Goal: Task Accomplishment & Management: Manage account settings

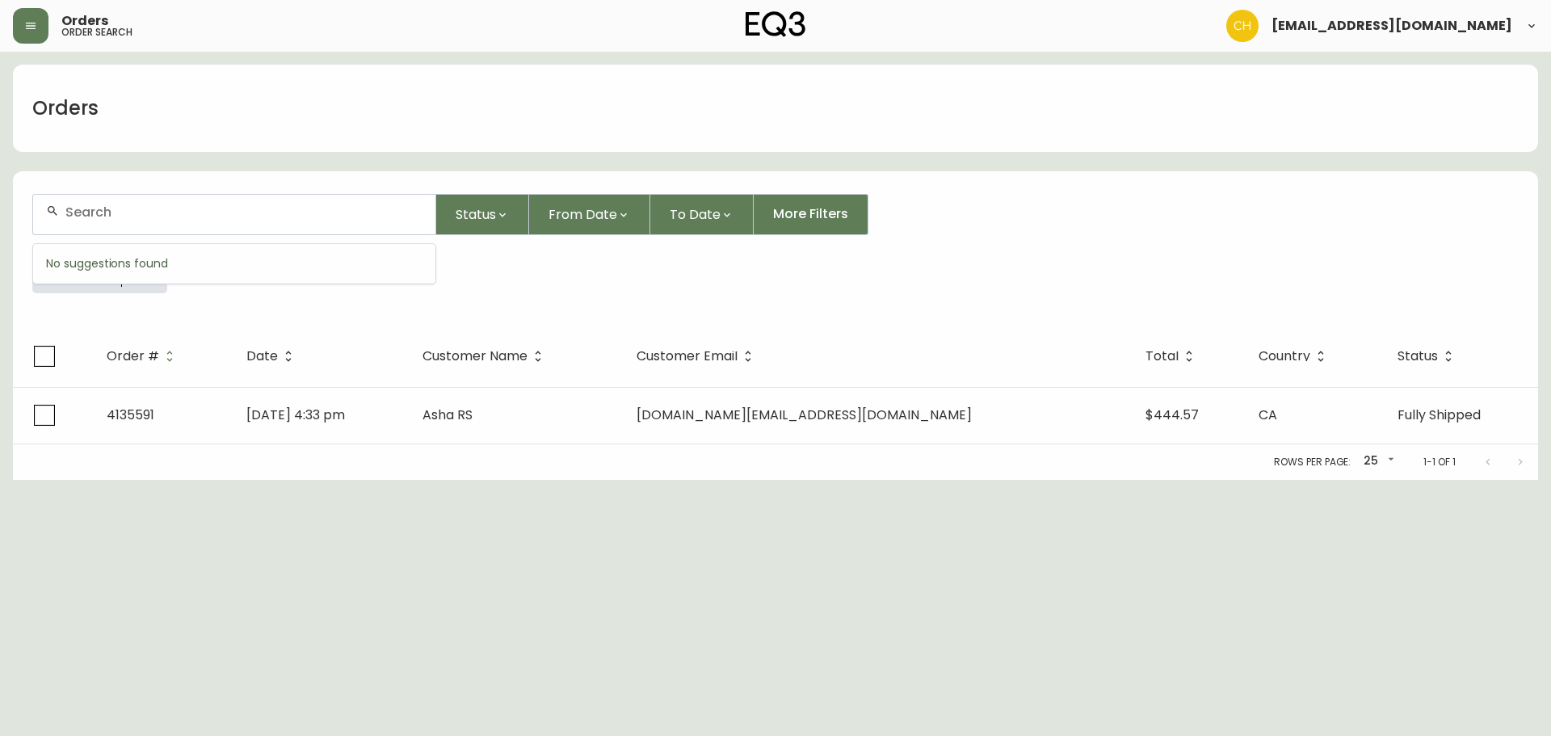
drag, startPoint x: 91, startPoint y: 218, endPoint x: 110, endPoint y: 219, distance: 18.6
click at [106, 219] on input "text" at bounding box center [243, 211] width 357 height 15
type input "4135624"
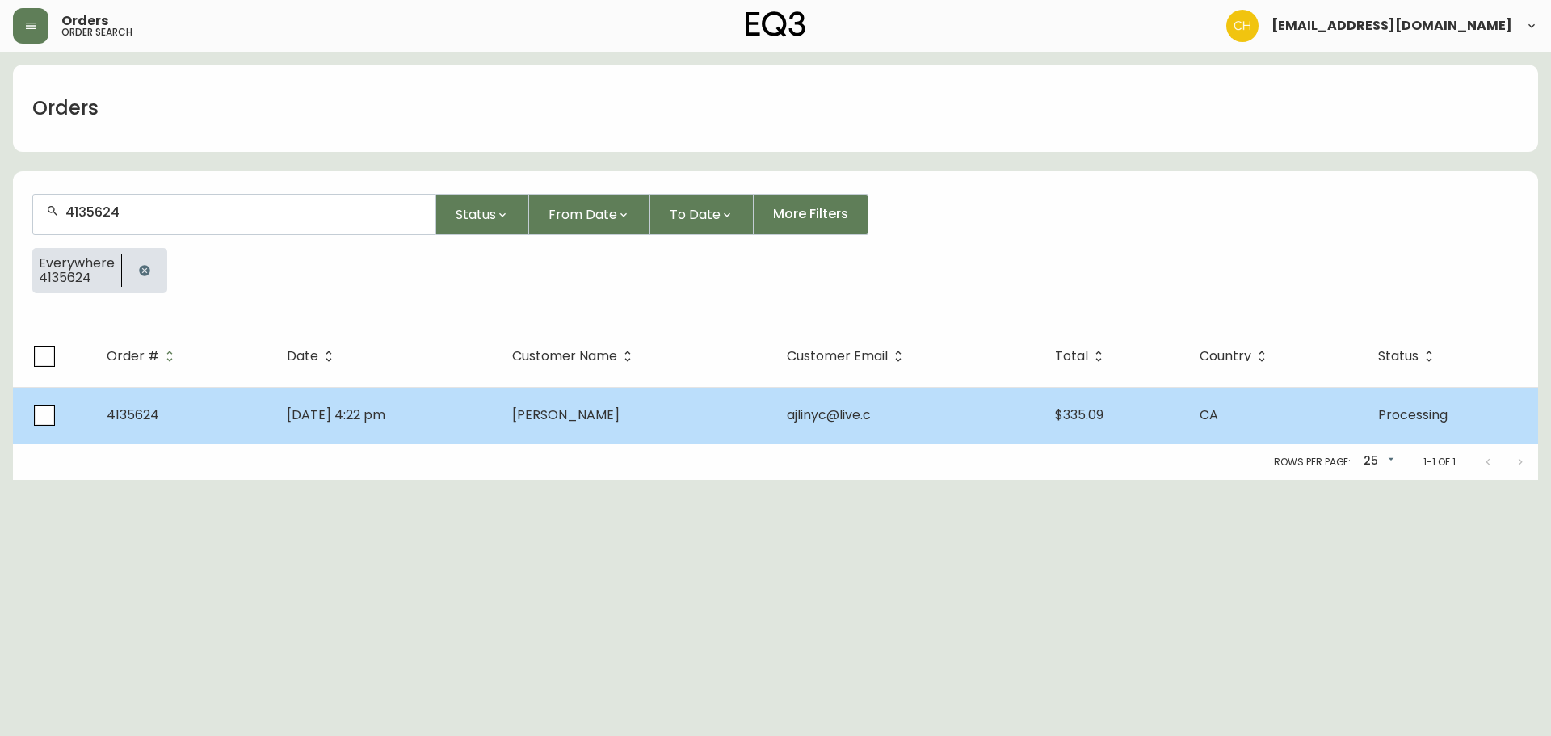
click at [567, 418] on span "[PERSON_NAME]" at bounding box center [565, 414] width 107 height 19
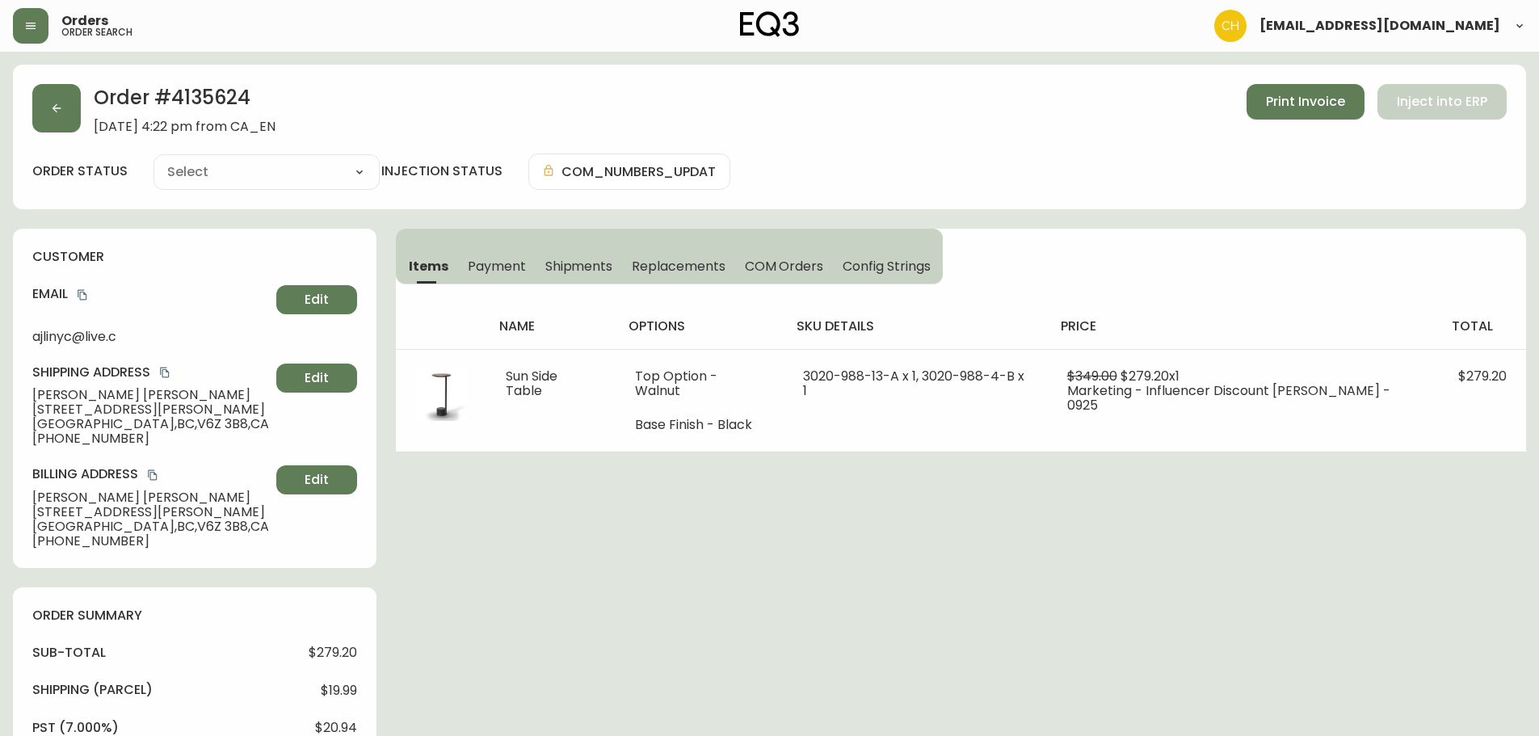
type input "Processing"
select select "PROCESSING"
click at [67, 128] on button "button" at bounding box center [56, 108] width 48 height 48
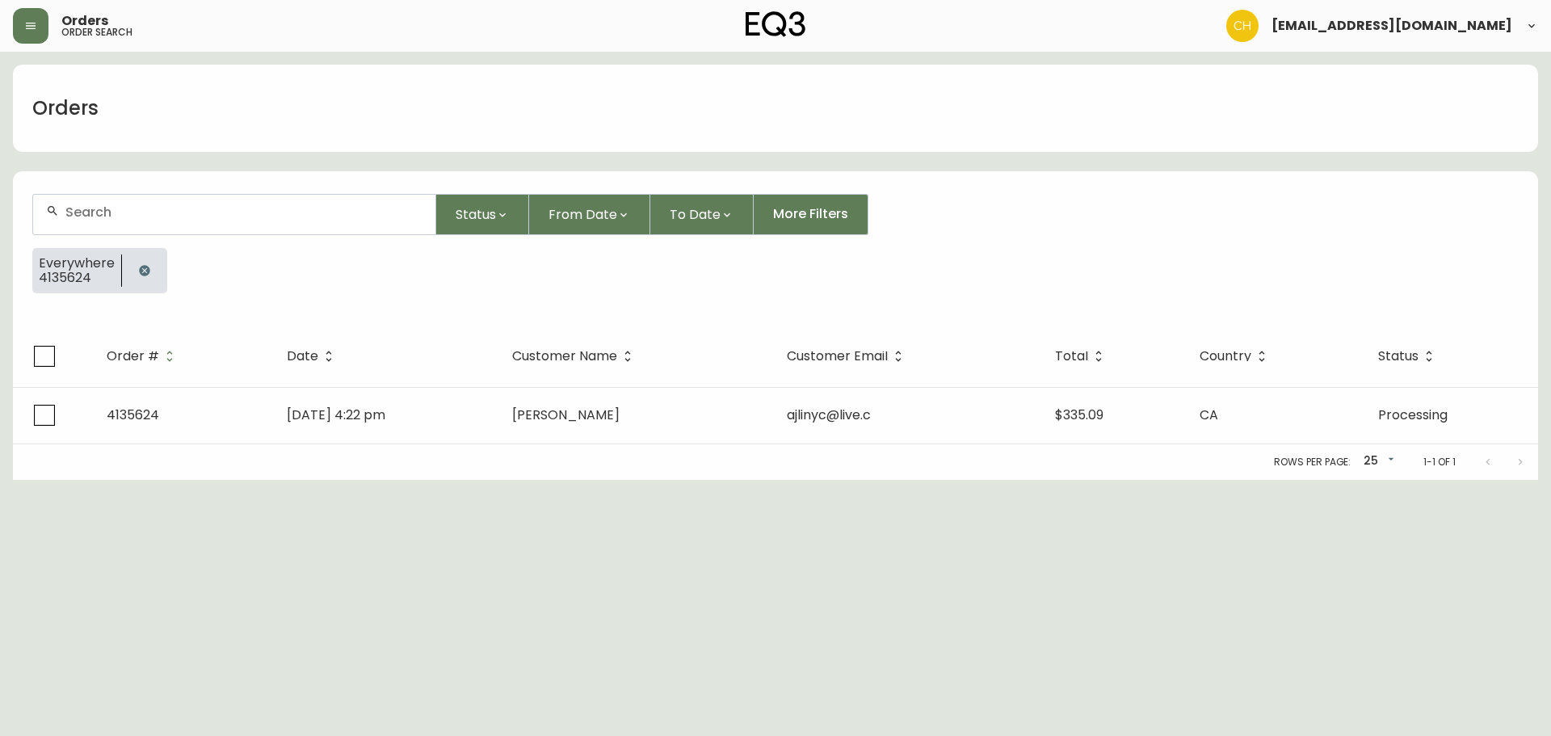
drag, startPoint x: 96, startPoint y: 217, endPoint x: 106, endPoint y: 218, distance: 9.7
click at [105, 218] on input "text" at bounding box center [243, 211] width 357 height 15
type input "4135613"
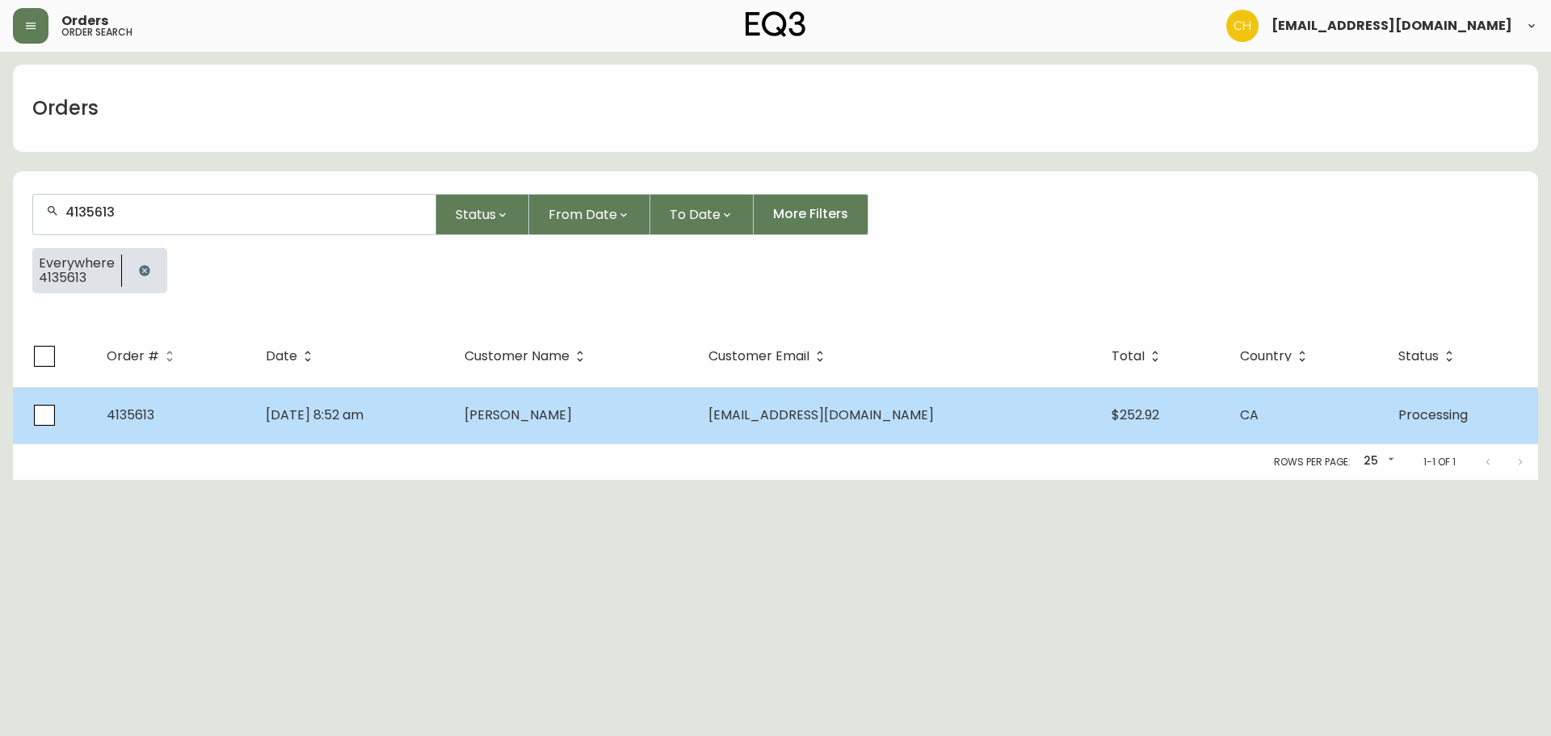
click at [551, 413] on span "[PERSON_NAME]" at bounding box center [517, 414] width 107 height 19
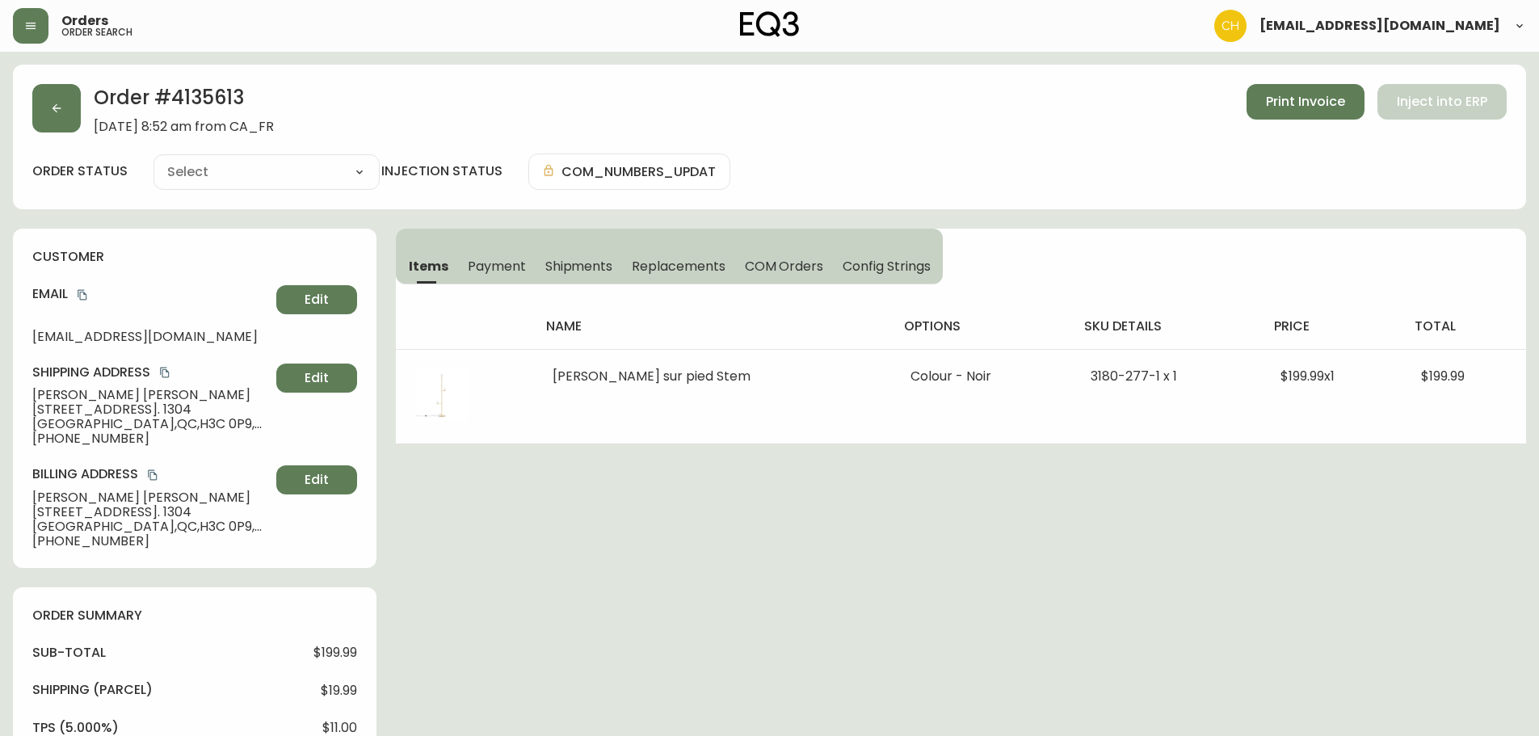
type input "Processing"
select select "PROCESSING"
click at [71, 111] on button "button" at bounding box center [56, 108] width 48 height 48
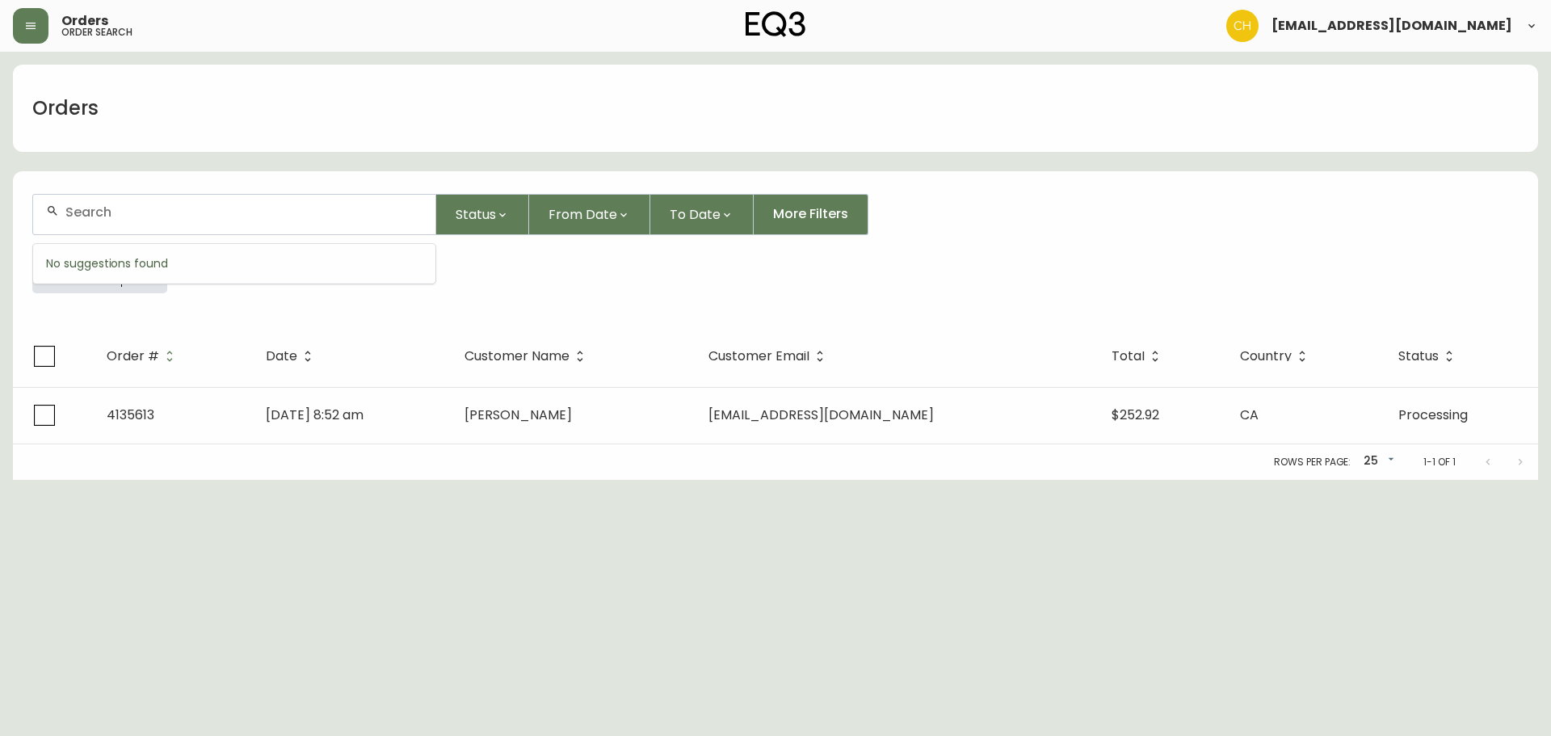
click at [97, 206] on input "text" at bounding box center [243, 211] width 357 height 15
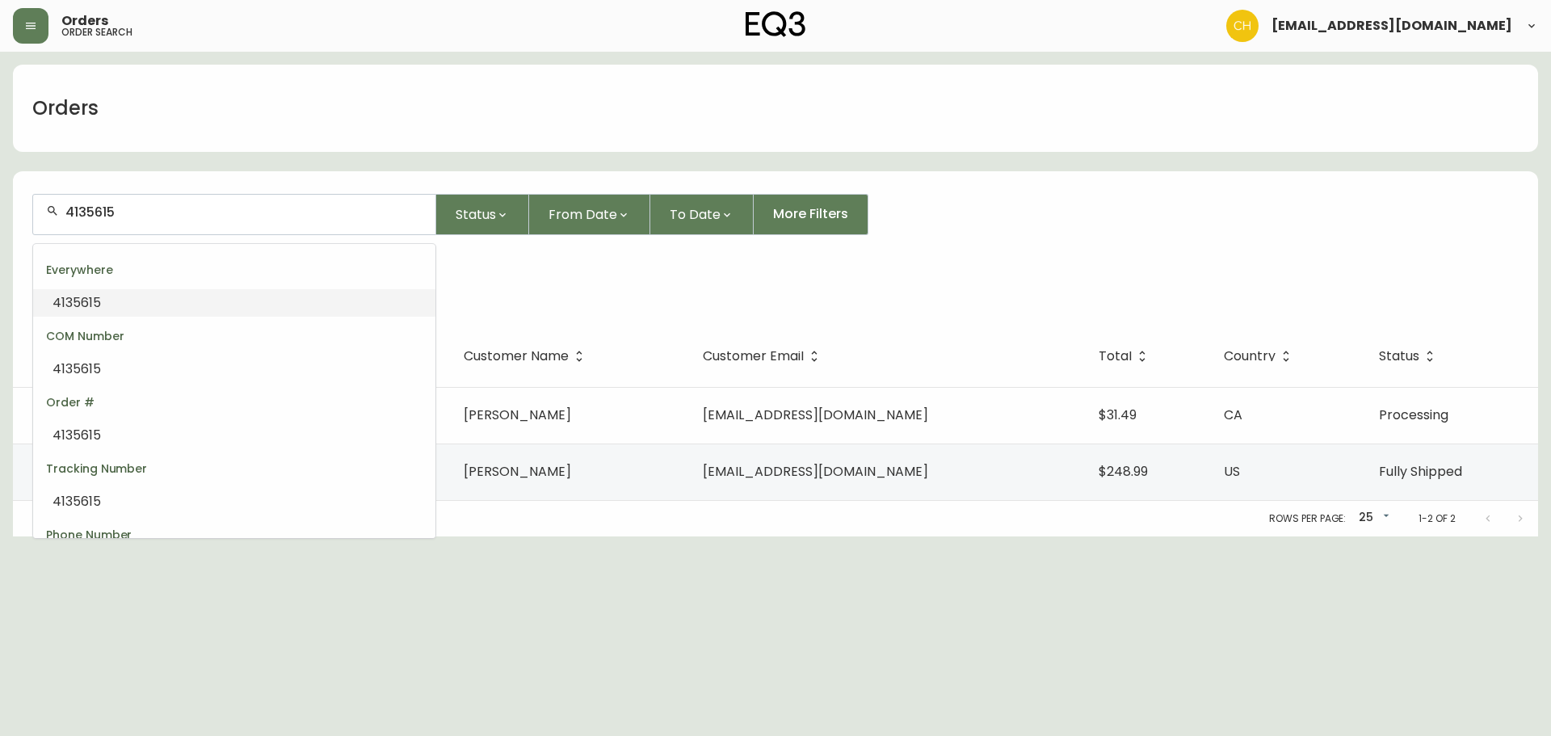
drag, startPoint x: 180, startPoint y: 208, endPoint x: 0, endPoint y: 216, distance: 180.3
click at [0, 216] on main "Orders 4135615 Status From Date To Date More Filters Everywhere 4135615 Order #…" at bounding box center [775, 294] width 1551 height 485
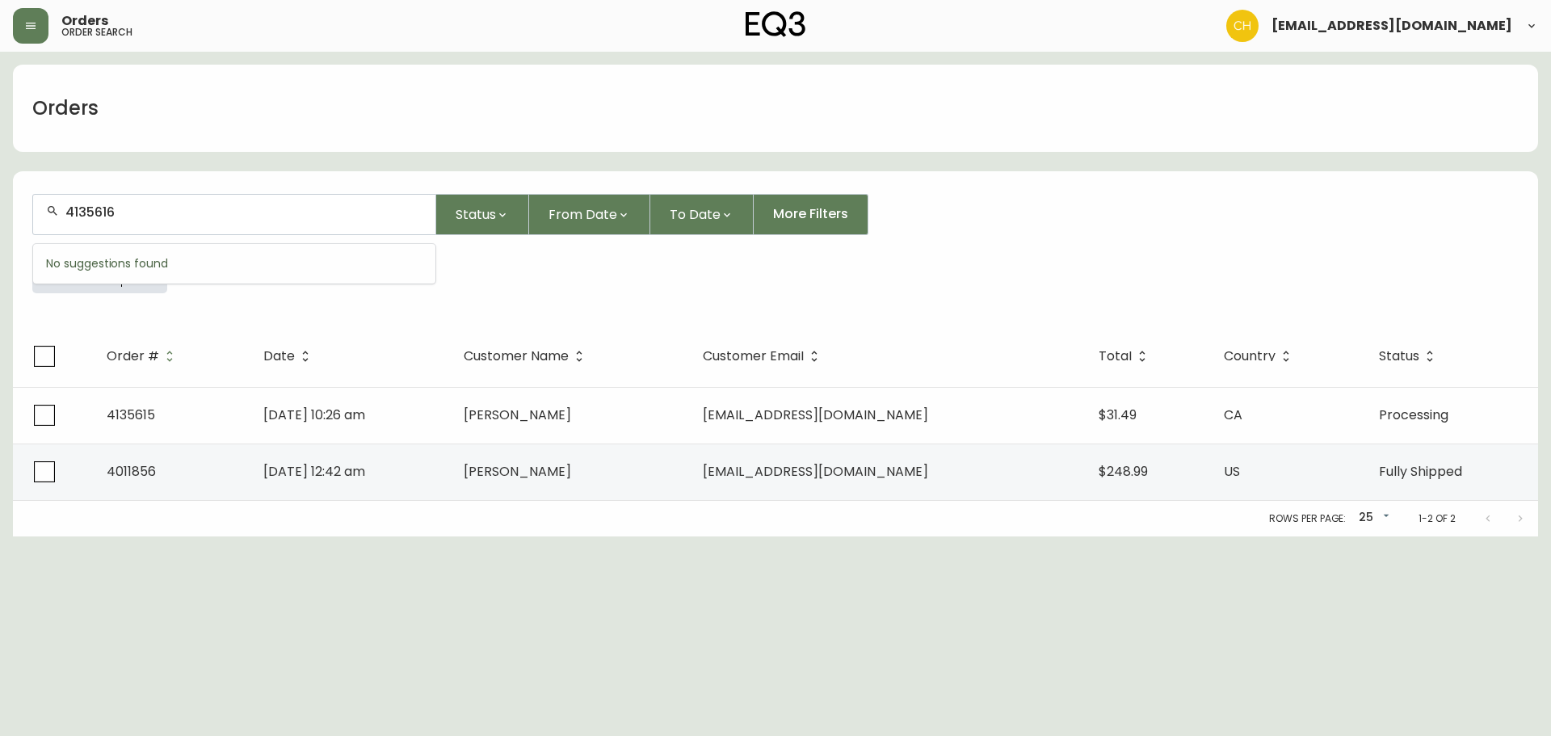
type input "4135616"
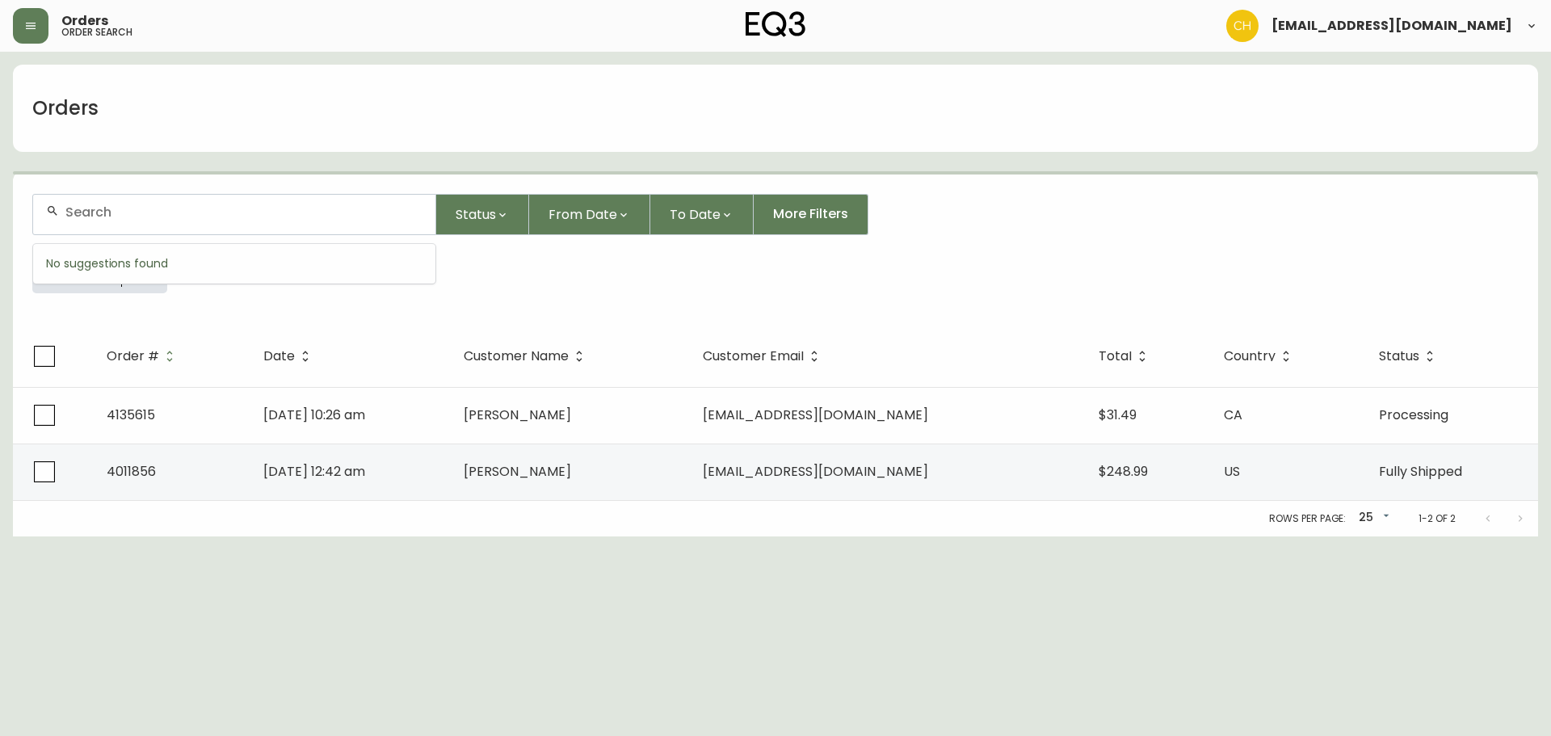
type input "4135616"
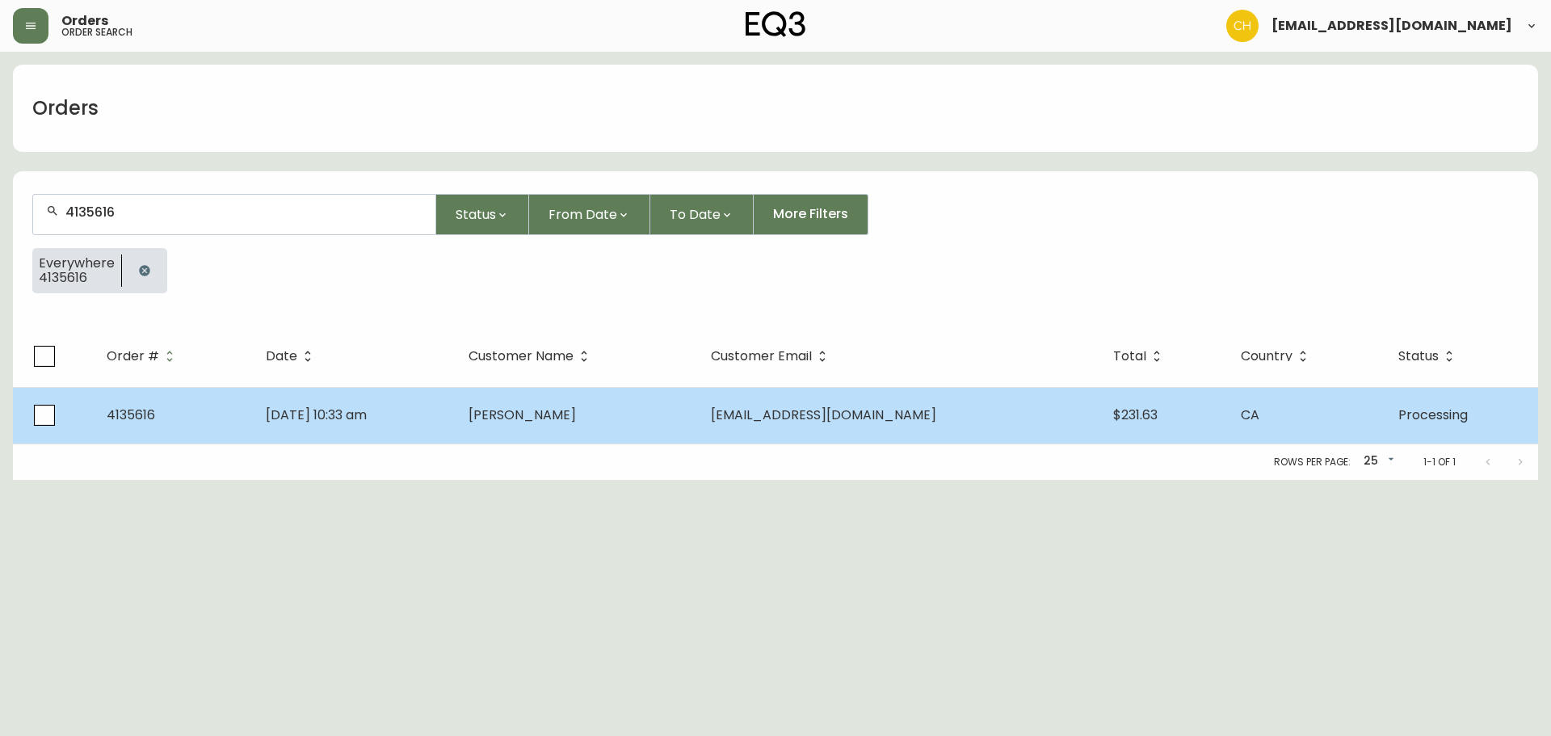
click at [455, 404] on td "[DATE] 10:33 am" at bounding box center [354, 415] width 203 height 57
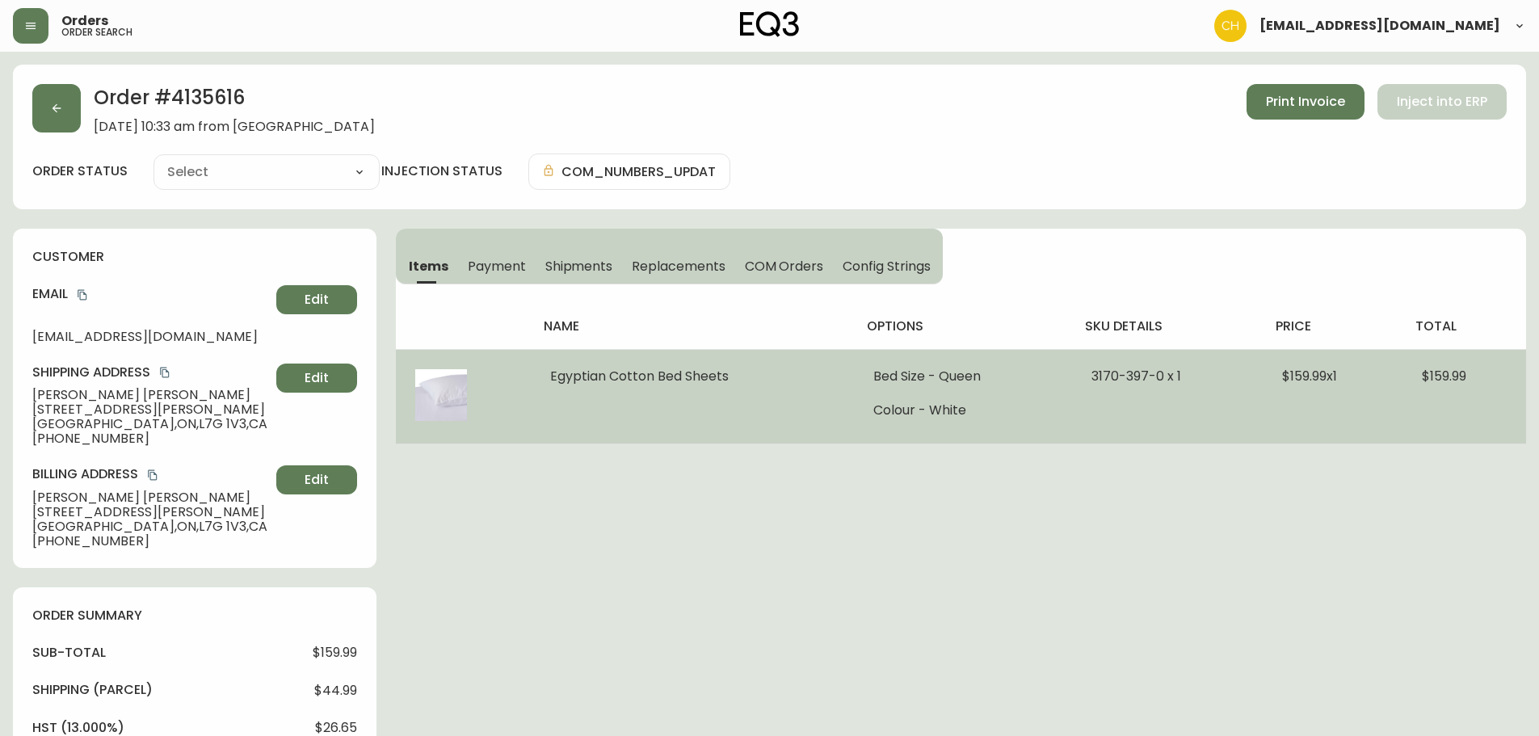
type input "Processing"
select select "PROCESSING"
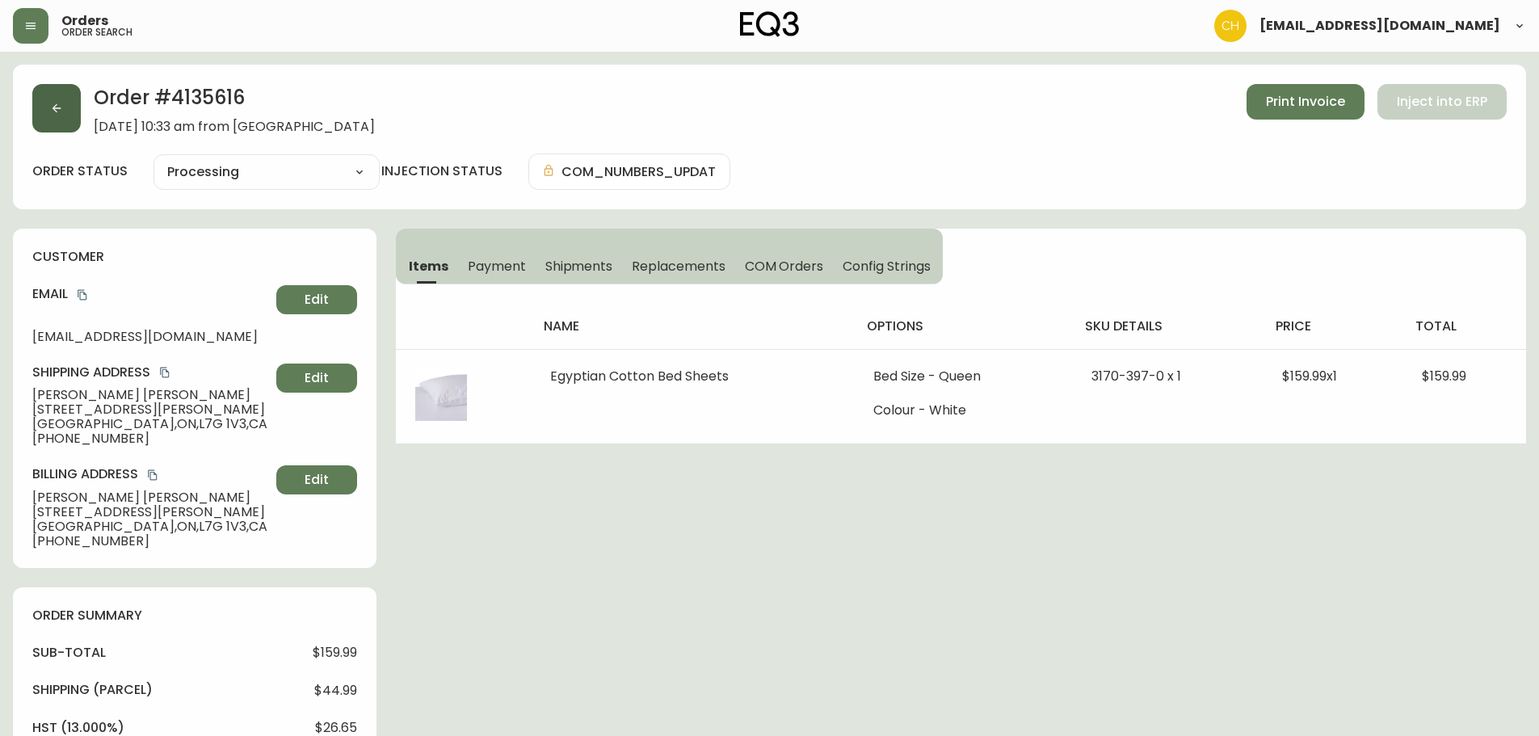
click at [61, 104] on icon "button" at bounding box center [56, 108] width 13 height 13
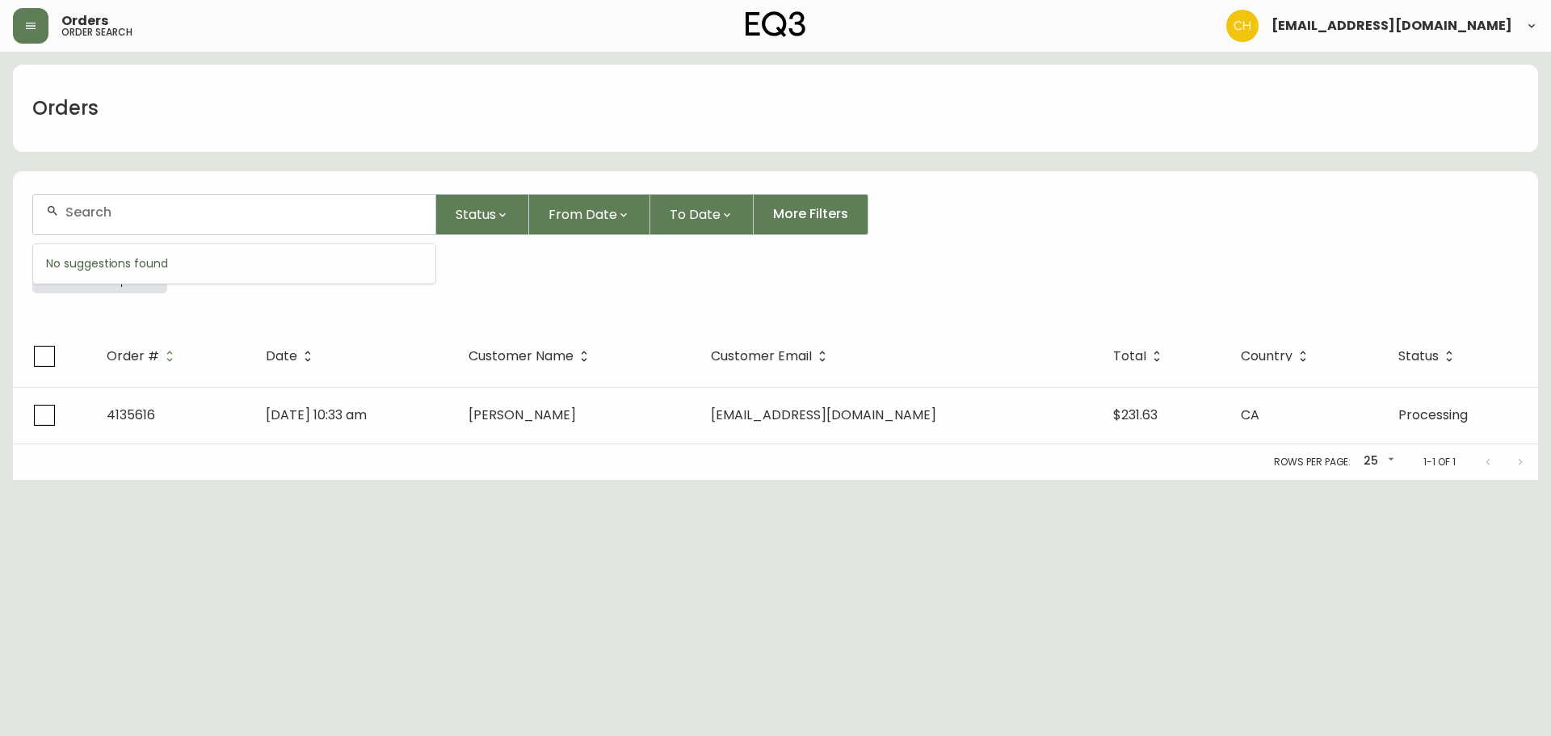
click at [126, 214] on input "text" at bounding box center [243, 211] width 357 height 15
type input "4135621"
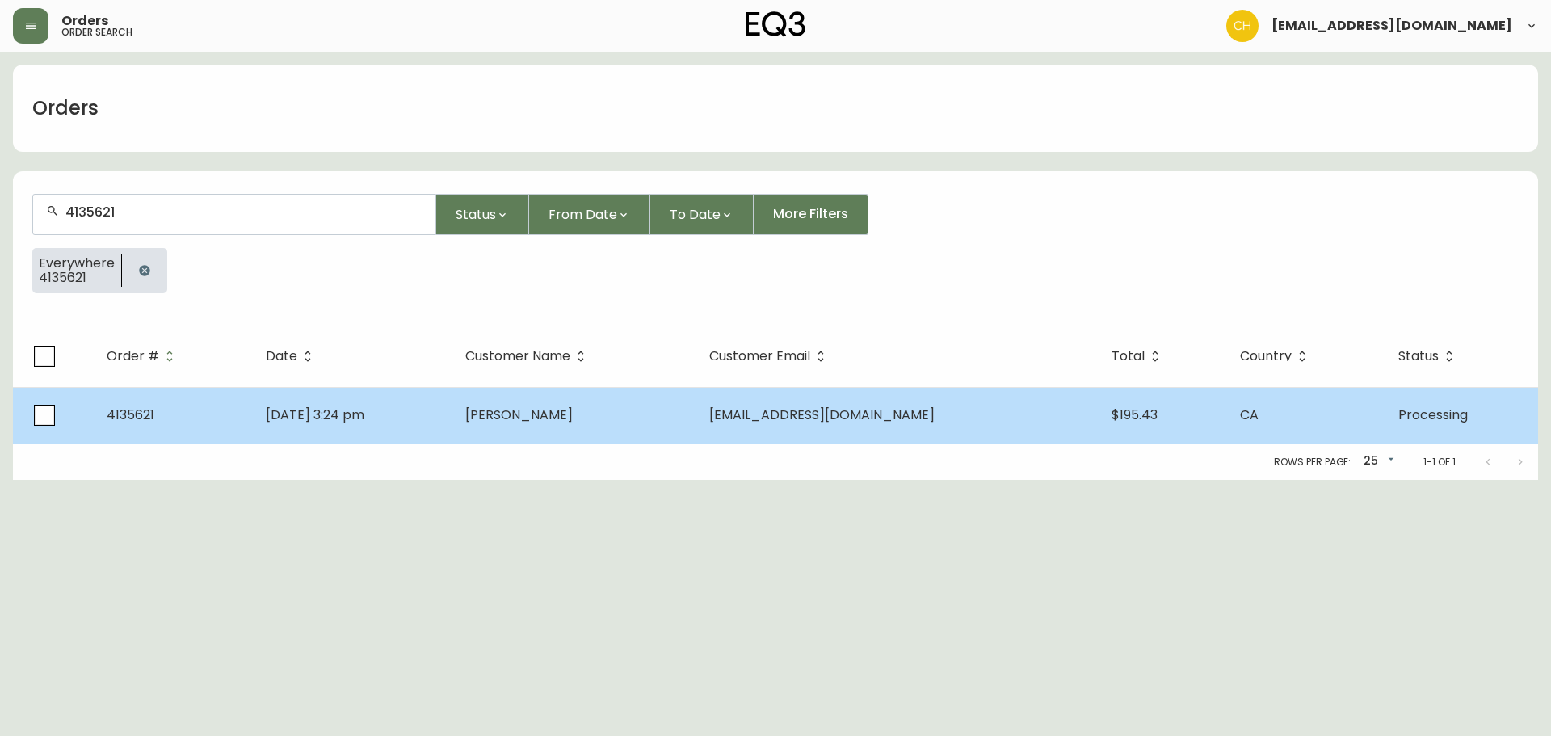
click at [452, 402] on td "[DATE] 3:24 pm" at bounding box center [352, 415] width 199 height 57
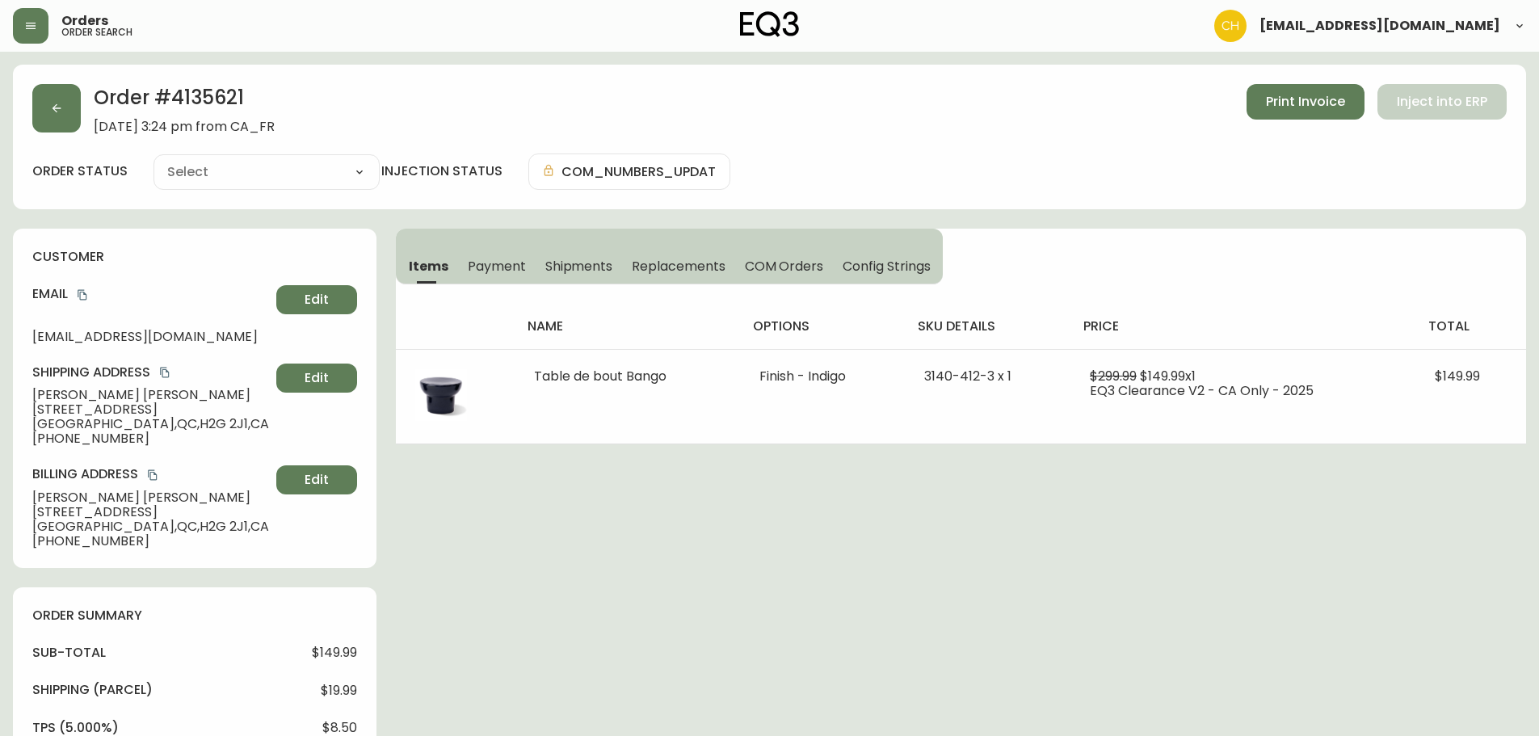
type input "Processing"
select select "PROCESSING"
click at [70, 110] on button "button" at bounding box center [56, 108] width 48 height 48
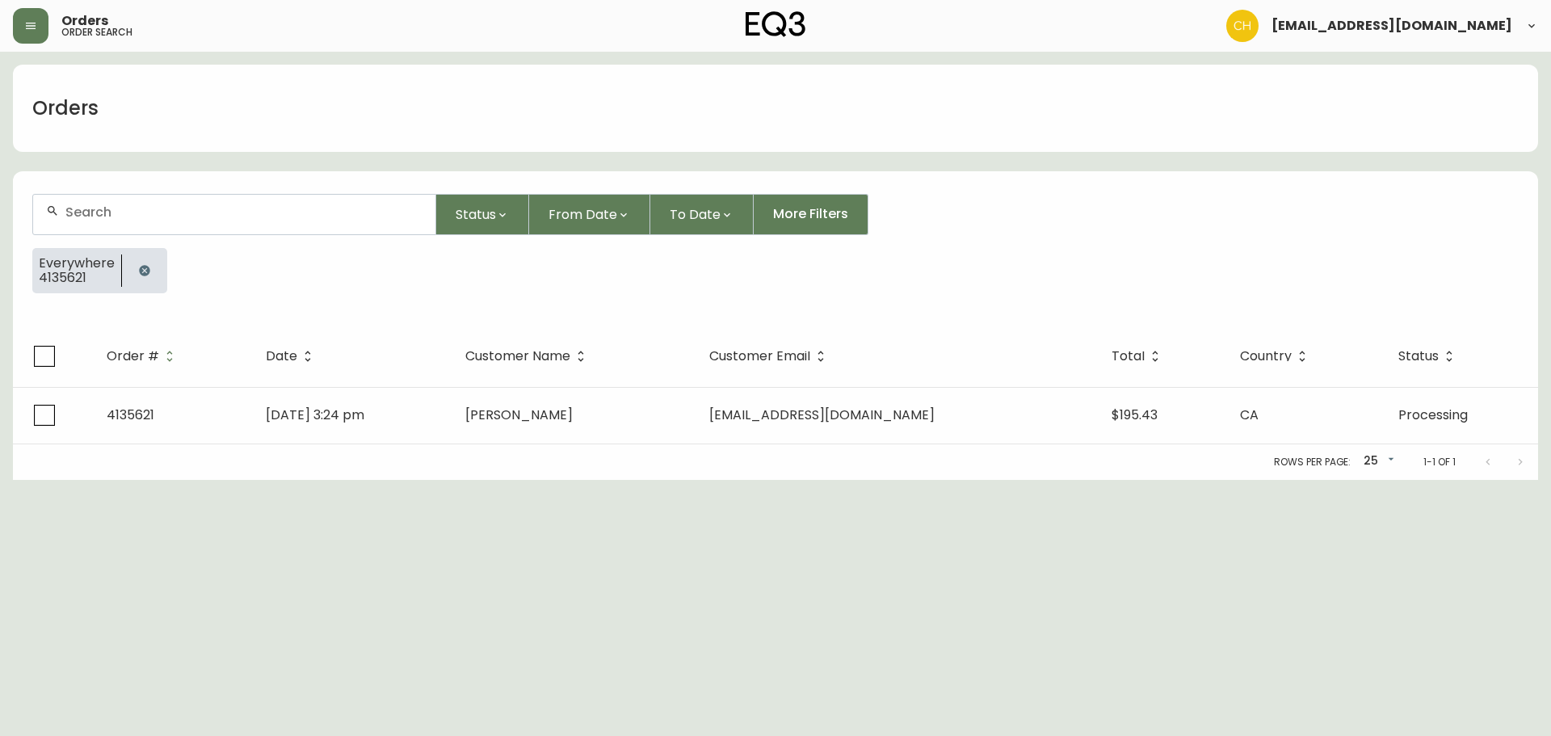
click at [101, 216] on input "text" at bounding box center [243, 211] width 357 height 15
type input "4135622"
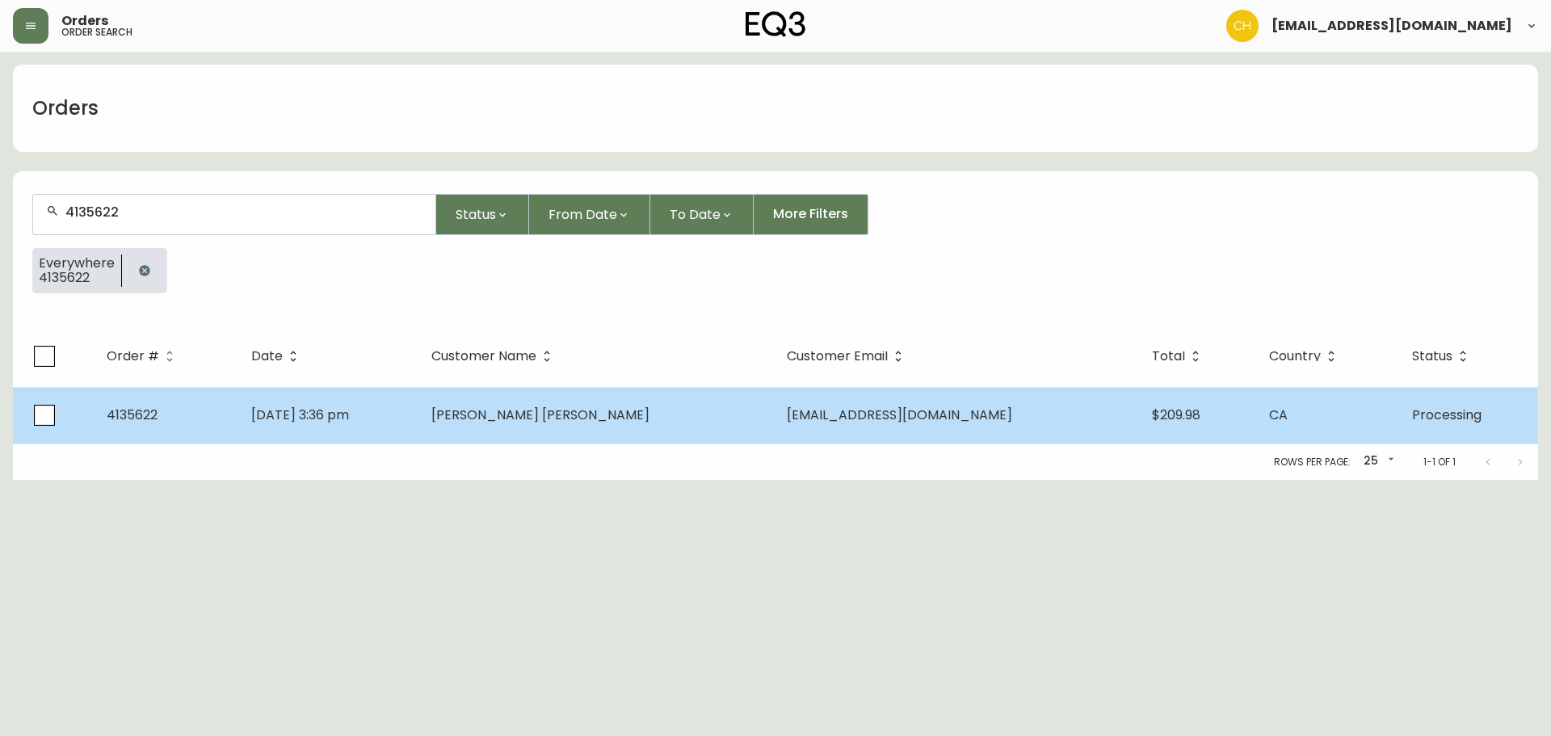
click at [418, 426] on td "[DATE] 3:36 pm" at bounding box center [328, 415] width 180 height 57
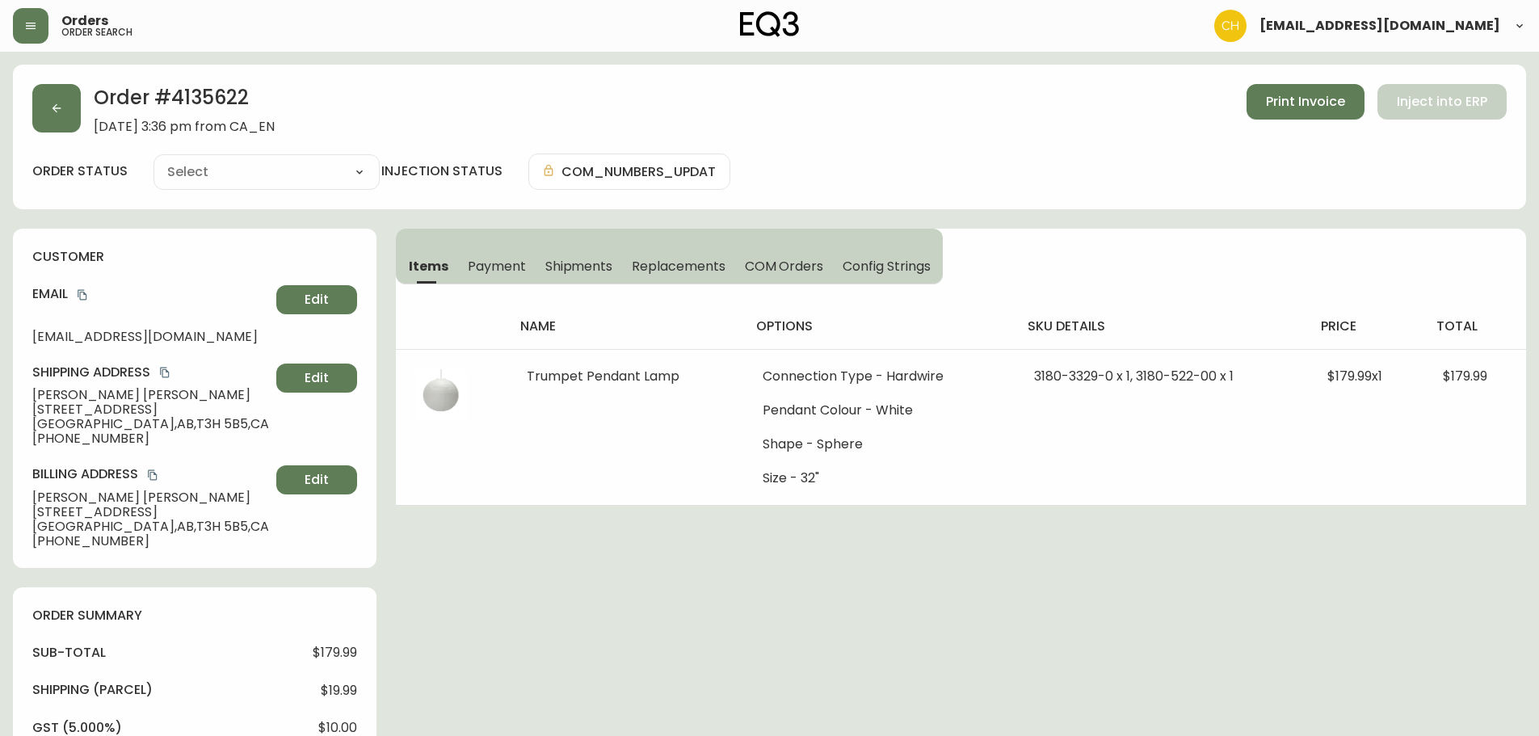
type input "Processing"
select select "PROCESSING"
click at [67, 120] on button "button" at bounding box center [56, 108] width 48 height 48
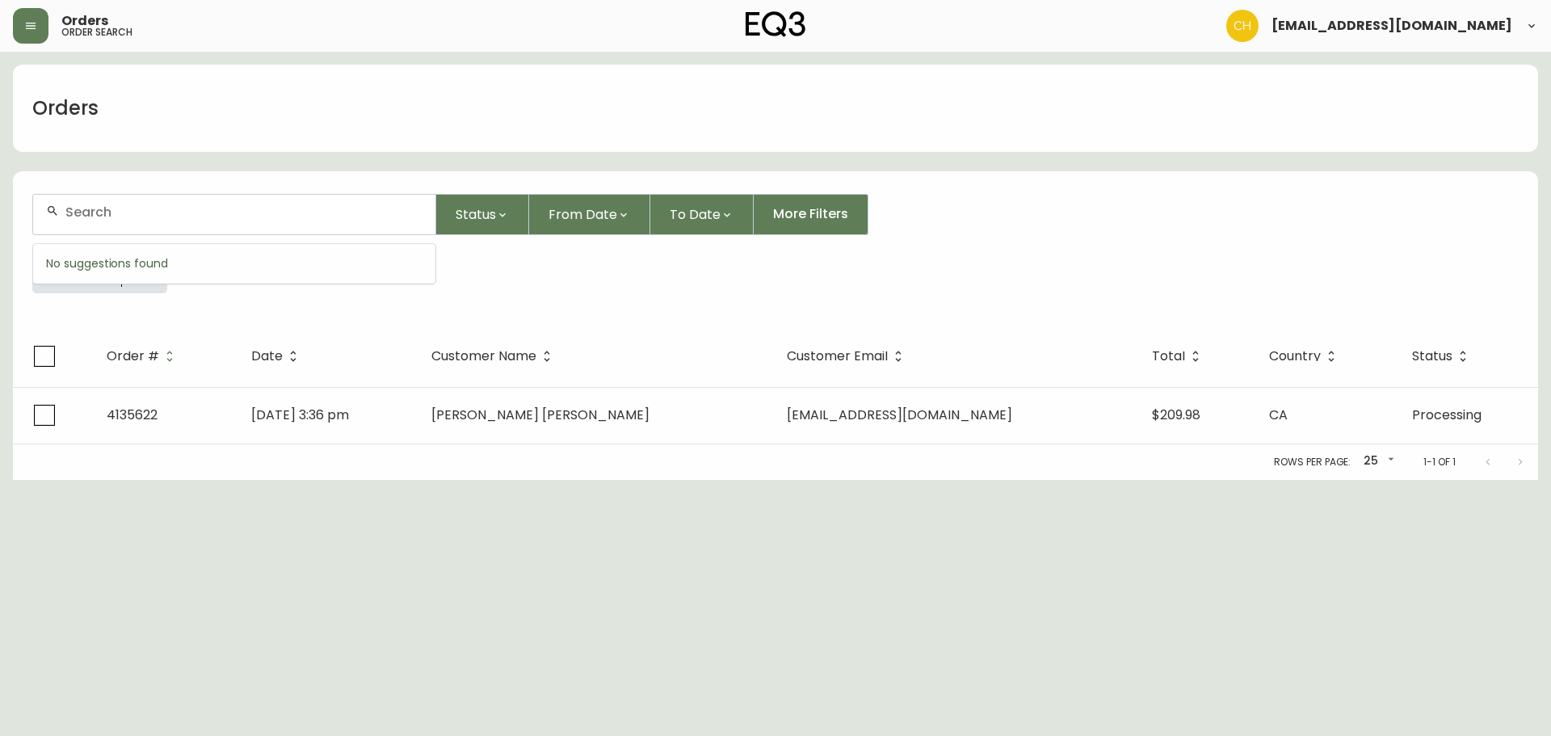
click at [96, 216] on input "text" at bounding box center [243, 211] width 357 height 15
type input "4135623"
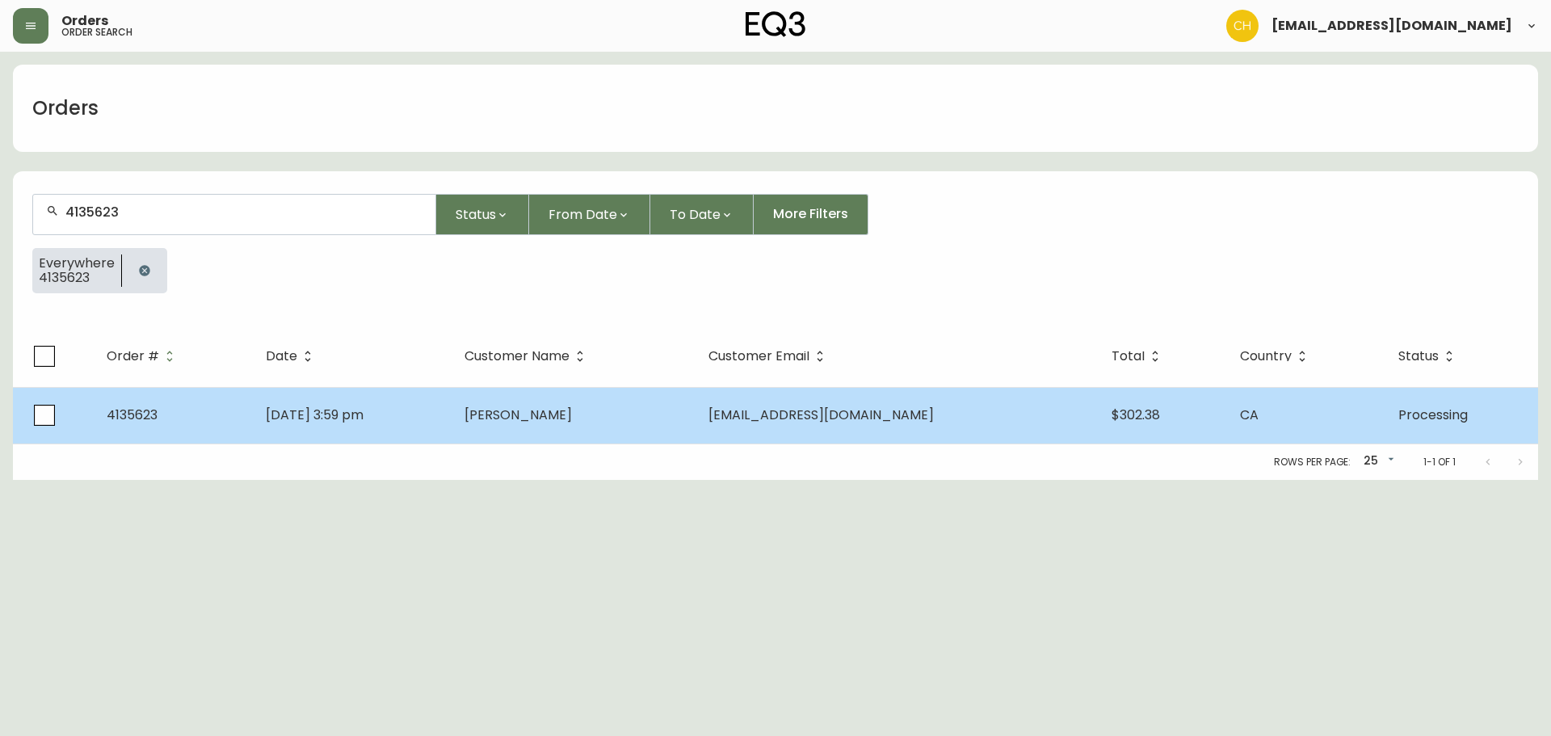
click at [451, 407] on td "[DATE] 3:59 pm" at bounding box center [352, 415] width 199 height 57
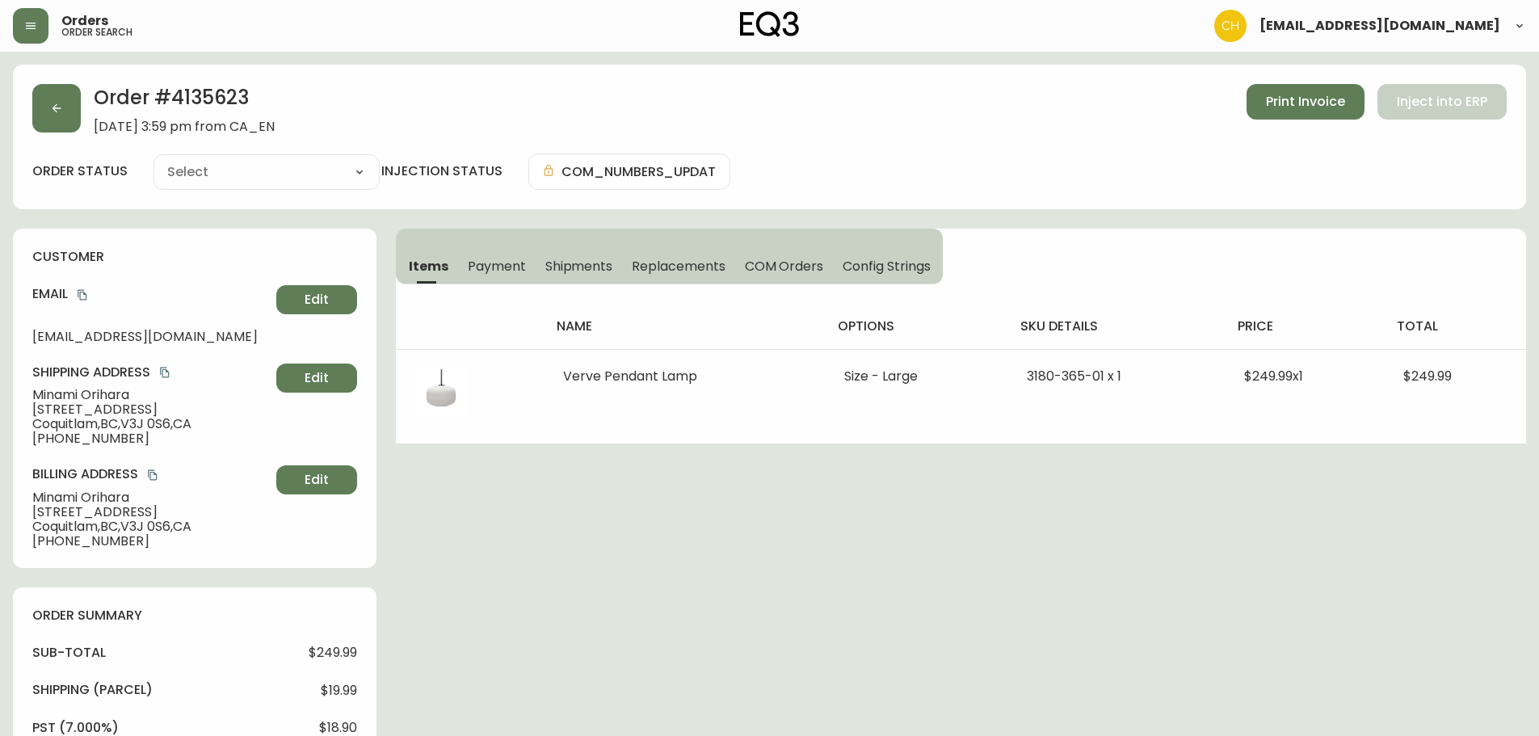
type input "Processing"
select select "PROCESSING"
click at [57, 94] on button "button" at bounding box center [56, 108] width 48 height 48
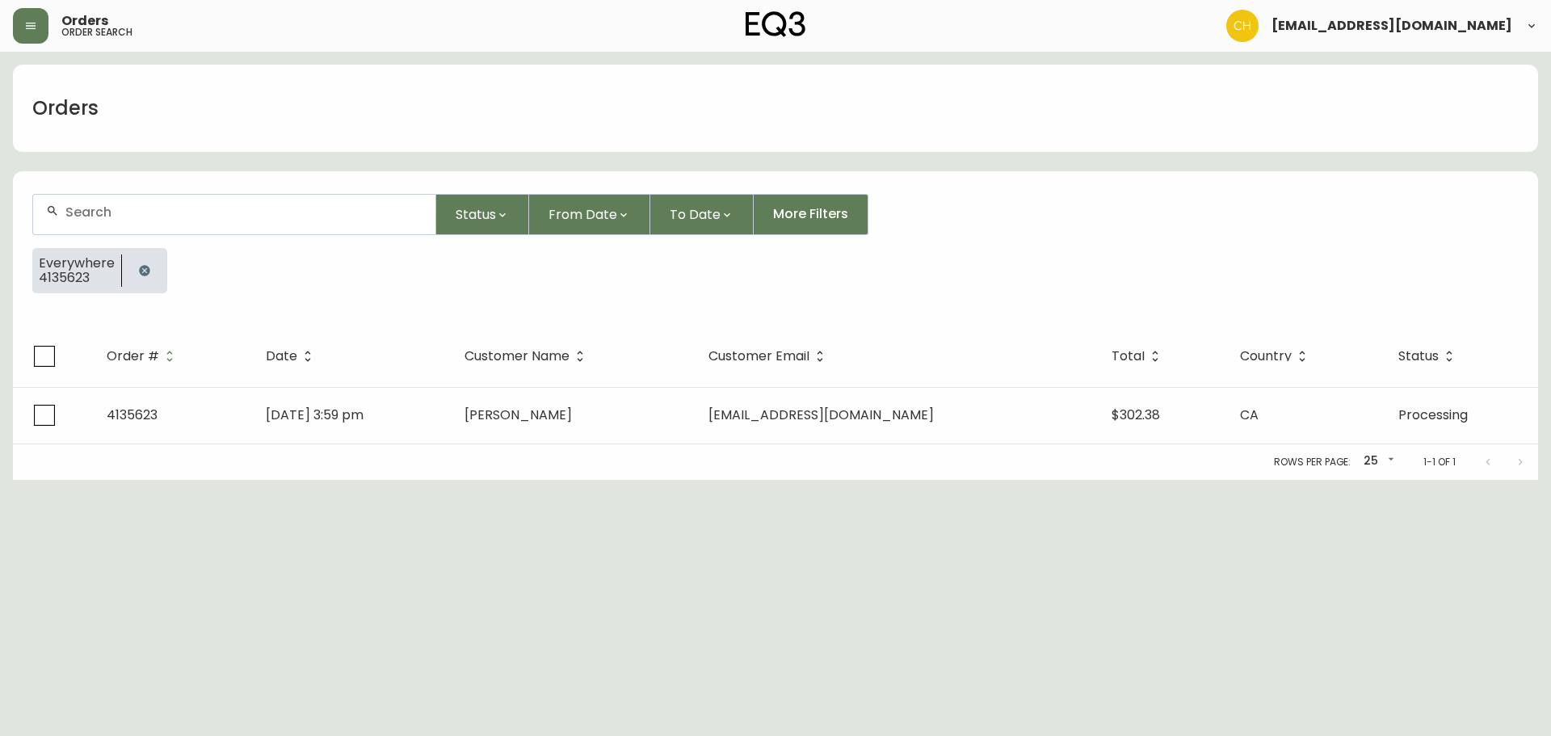
click at [95, 215] on input "text" at bounding box center [243, 211] width 357 height 15
type input "4135628"
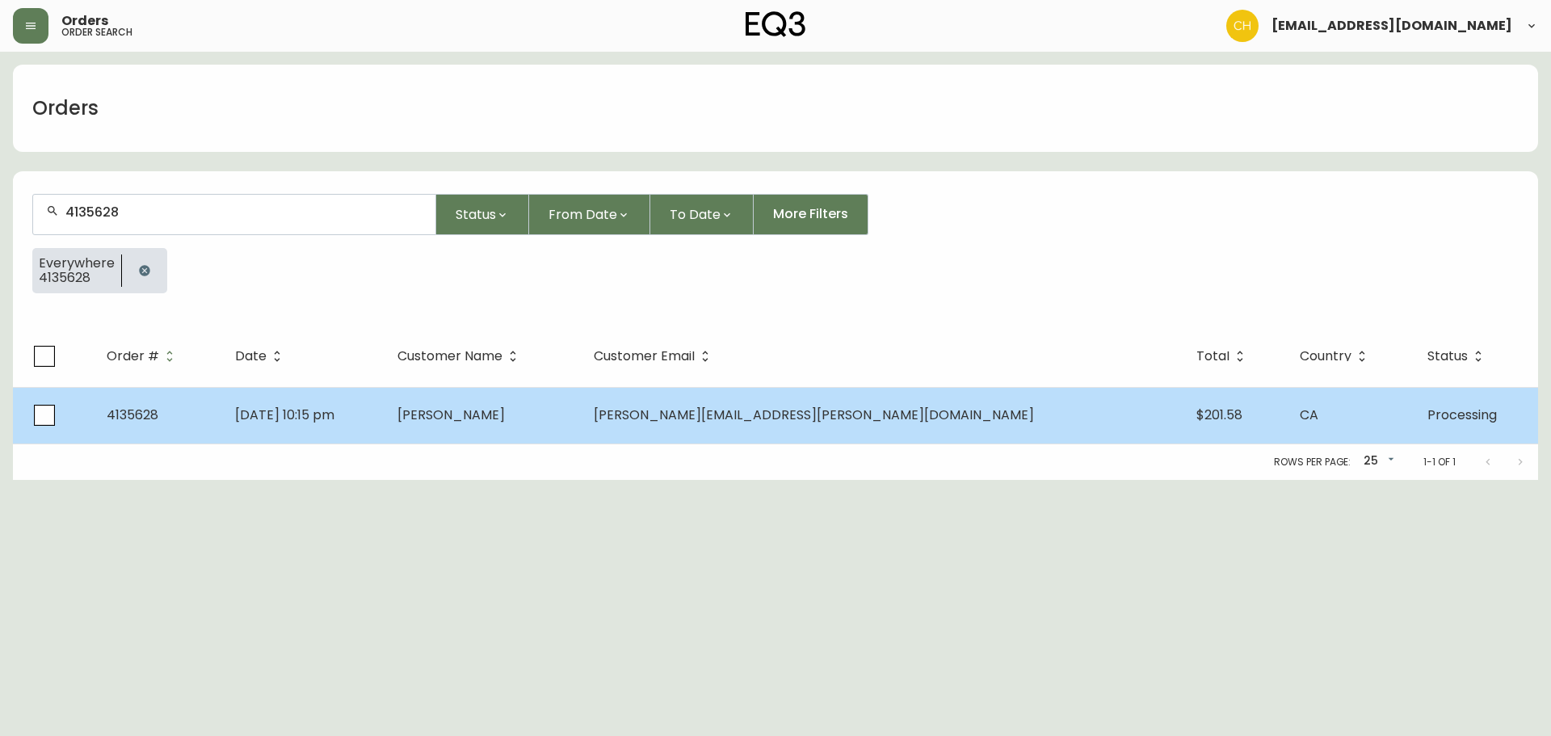
click at [520, 417] on td "[PERSON_NAME]" at bounding box center [482, 415] width 196 height 57
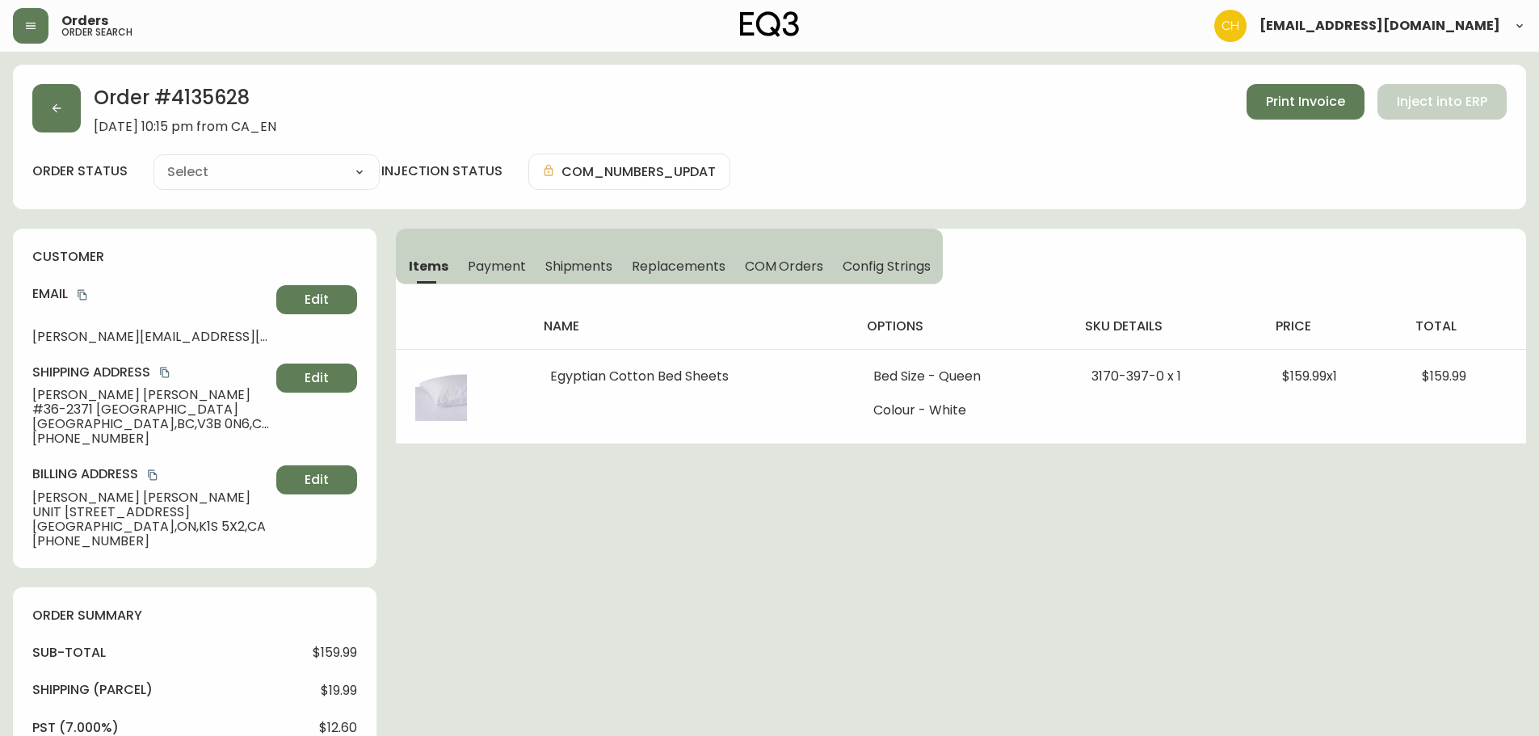
type input "Processing"
select select "PROCESSING"
